Goal: Transaction & Acquisition: Purchase product/service

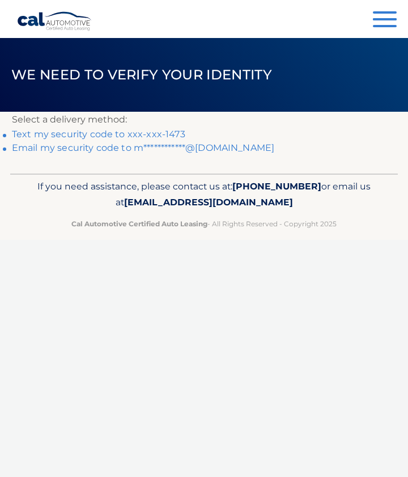
click at [108, 131] on link "Text my security code to xxx-xxx-1473" at bounding box center [98, 134] width 173 height 11
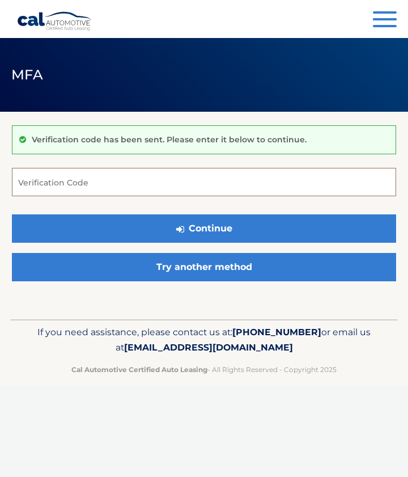
click at [105, 186] on input "Verification Code" at bounding box center [204, 182] width 384 height 28
type input "388258"
click at [12, 214] on button "Continue" at bounding box center [204, 228] width 384 height 28
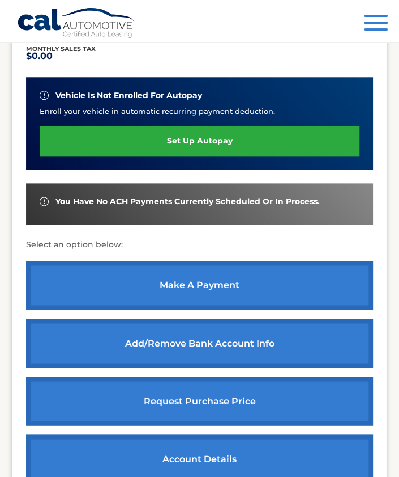
scroll to position [277, 0]
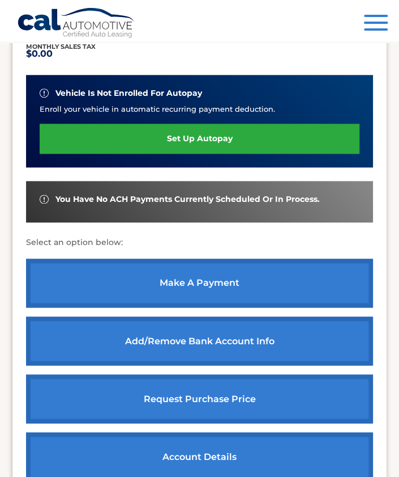
click at [193, 279] on link "make a payment" at bounding box center [199, 282] width 347 height 49
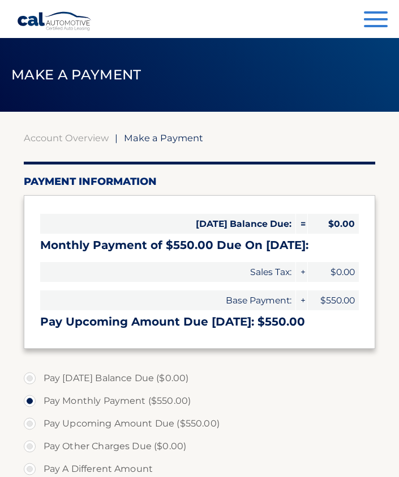
select select "NGU1MGMzODgtNDI1Zi00NDUzLThmYzUtMzQ4MzMwMDVlYTk1"
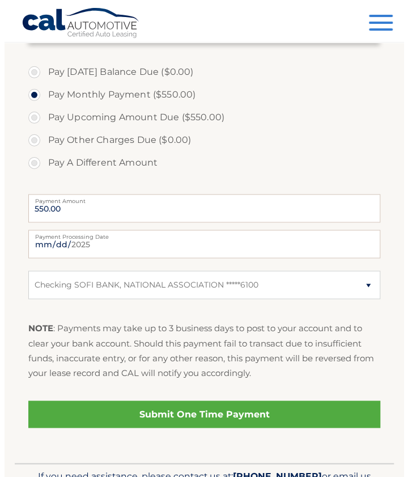
scroll to position [308, 0]
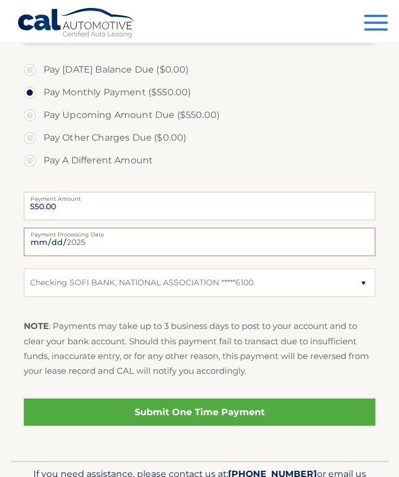
click at [128, 240] on input "[DATE]" at bounding box center [200, 241] width 352 height 28
type input "[DATE]"
click at [361, 286] on select "Select Bank Account Checking SOFI BANK, NATIONAL ASSOCIATION *****6100" at bounding box center [200, 282] width 352 height 28
click at [220, 412] on link "Submit One Time Payment" at bounding box center [200, 411] width 352 height 27
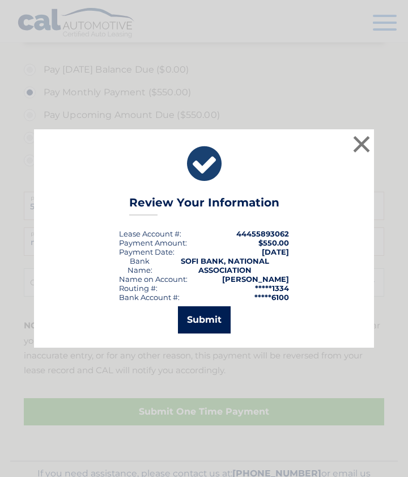
click at [202, 323] on button "Submit" at bounding box center [204, 319] width 53 height 27
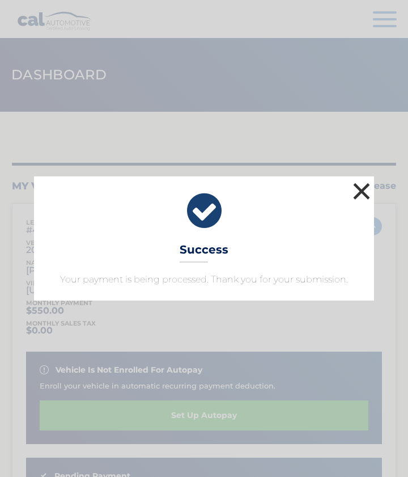
click at [362, 191] on button "×" at bounding box center [361, 191] width 23 height 23
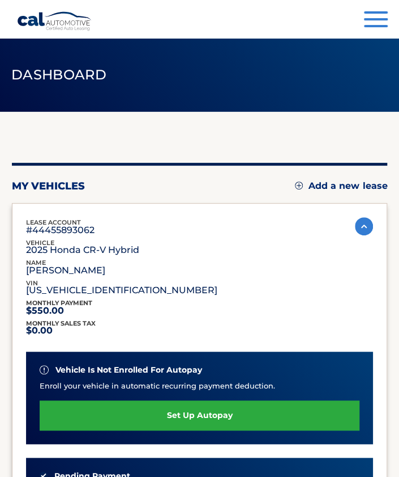
click at [375, 16] on button "Menu" at bounding box center [376, 20] width 24 height 19
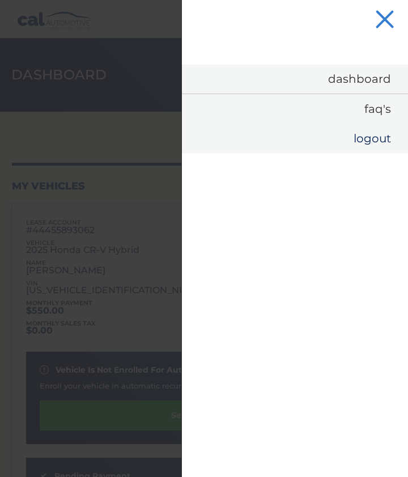
click at [371, 135] on link "Logout" at bounding box center [295, 138] width 226 height 29
